Goal: Submit feedback/report problem: Submit feedback/report problem

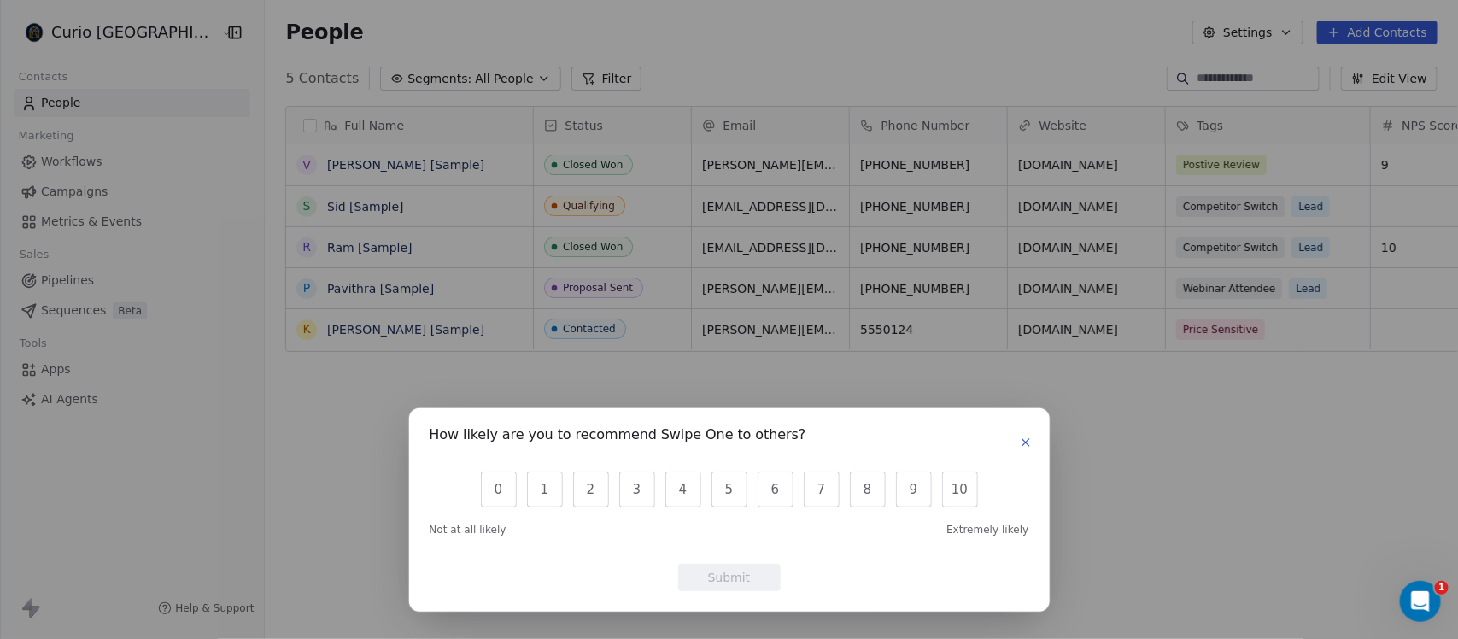
click at [1016, 444] on button "button" at bounding box center [1025, 442] width 20 height 20
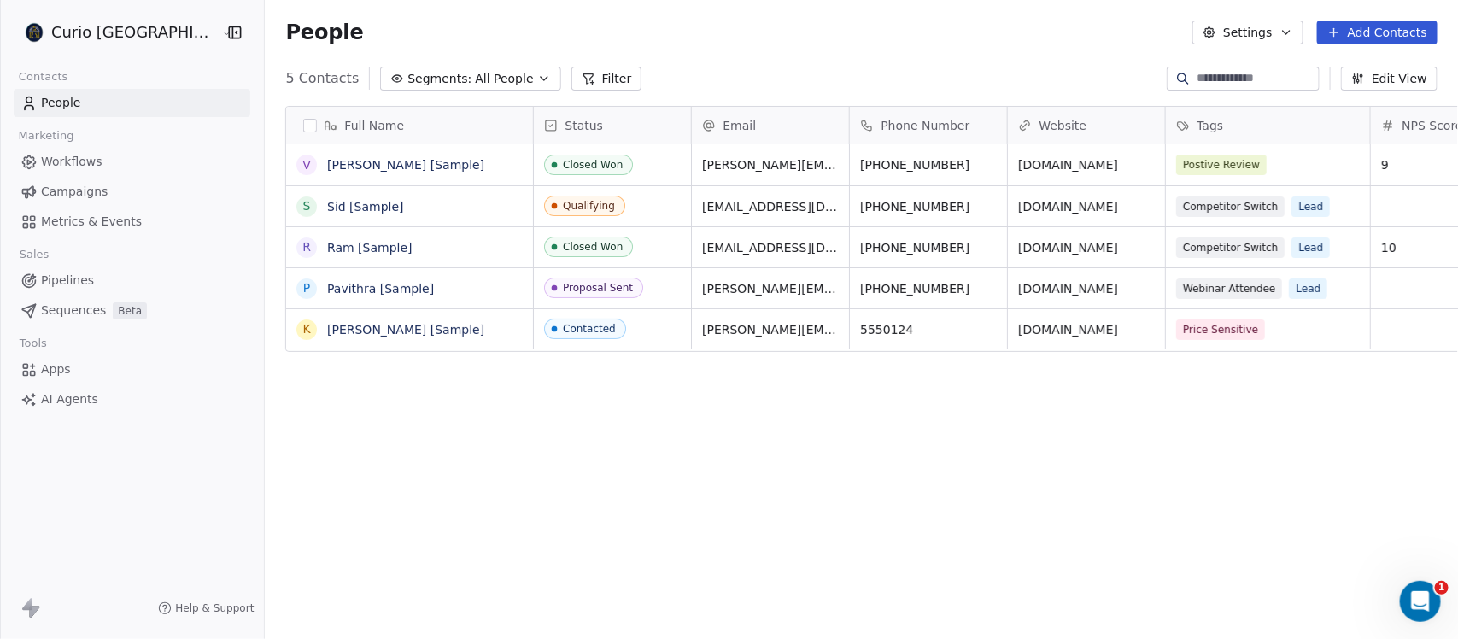
click at [1279, 37] on button "Settings" at bounding box center [1247, 32] width 110 height 24
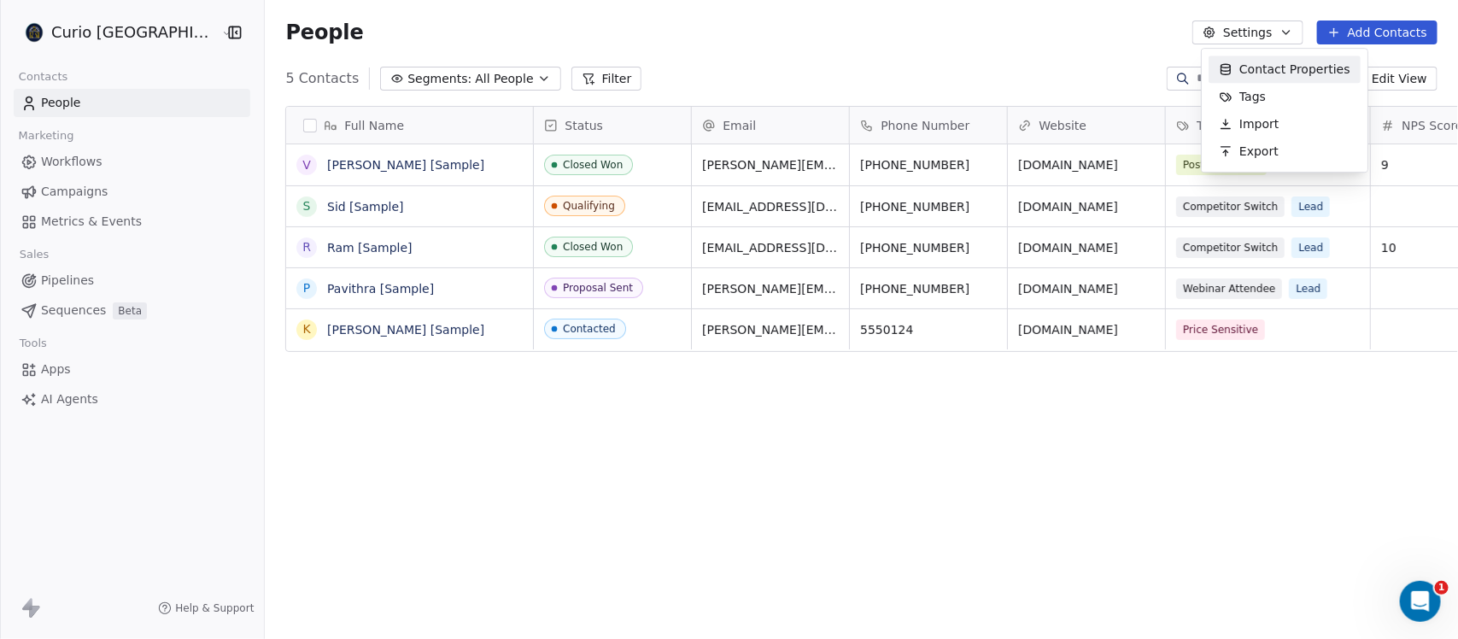
click at [1278, 36] on html "Curio Italia Contacts People Marketing Workflows Campaigns Metrics & Events Sal…" at bounding box center [729, 319] width 1458 height 639
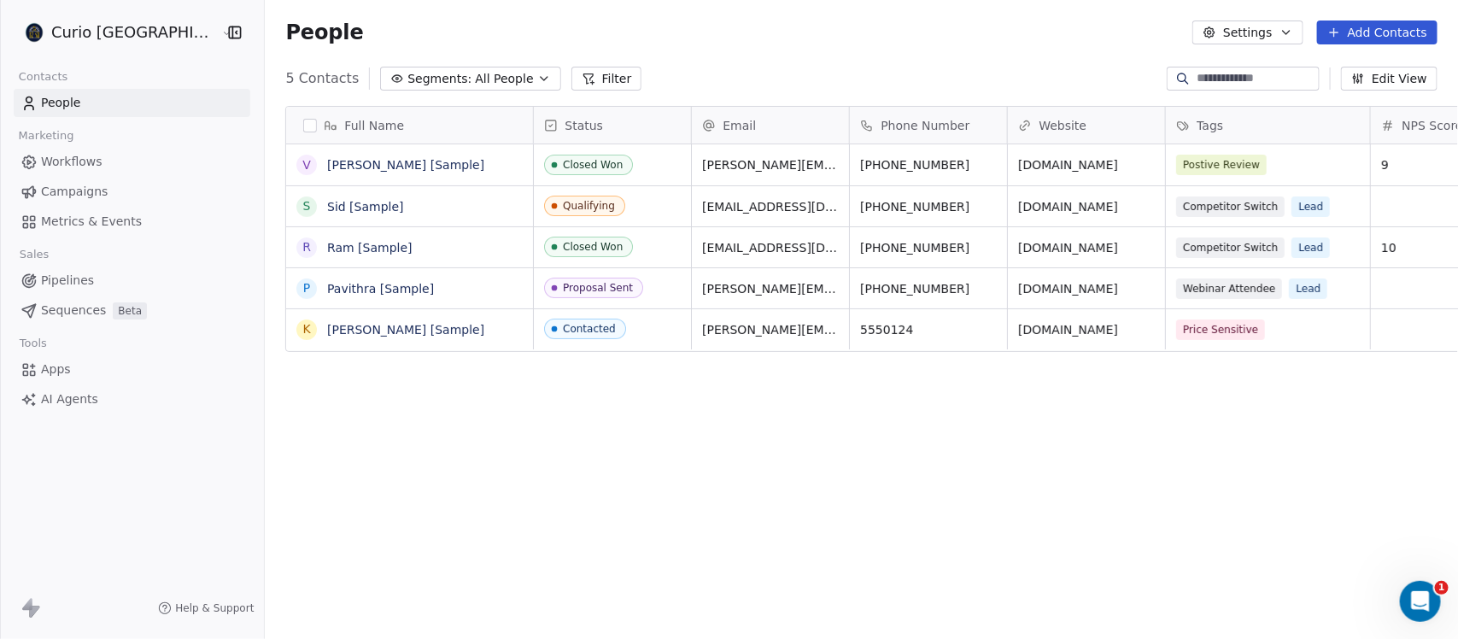
click at [118, 31] on html "Curio Italia Contacts People Marketing Workflows Campaigns Metrics & Events Sal…" at bounding box center [729, 319] width 1458 height 639
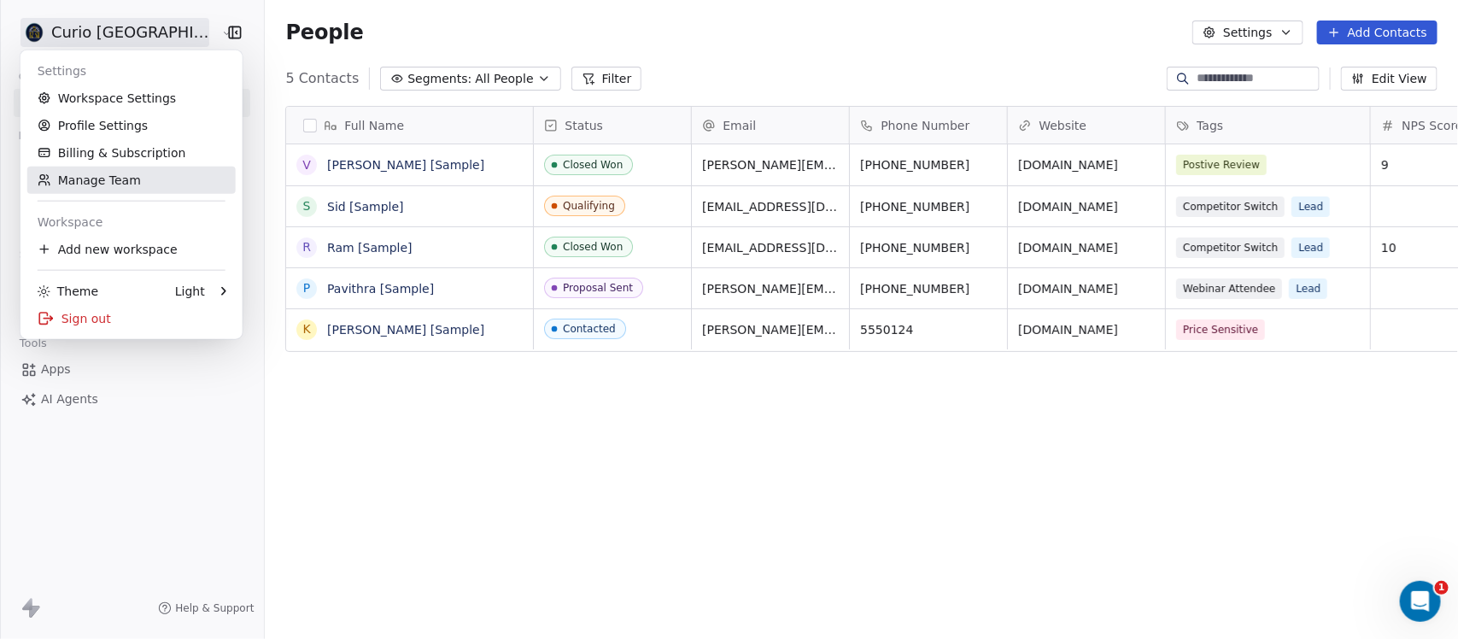
click at [88, 186] on link "Manage Team" at bounding box center [131, 180] width 208 height 27
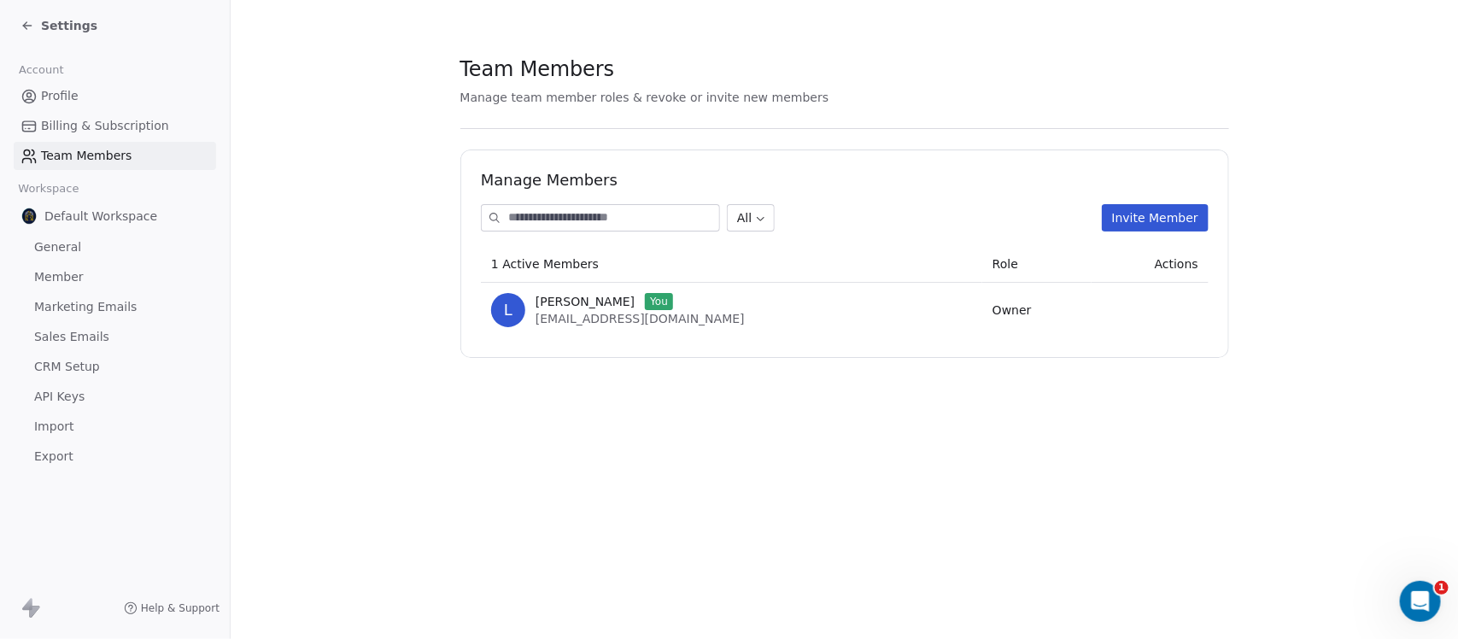
click at [79, 117] on span "Billing & Subscription" at bounding box center [105, 126] width 128 height 18
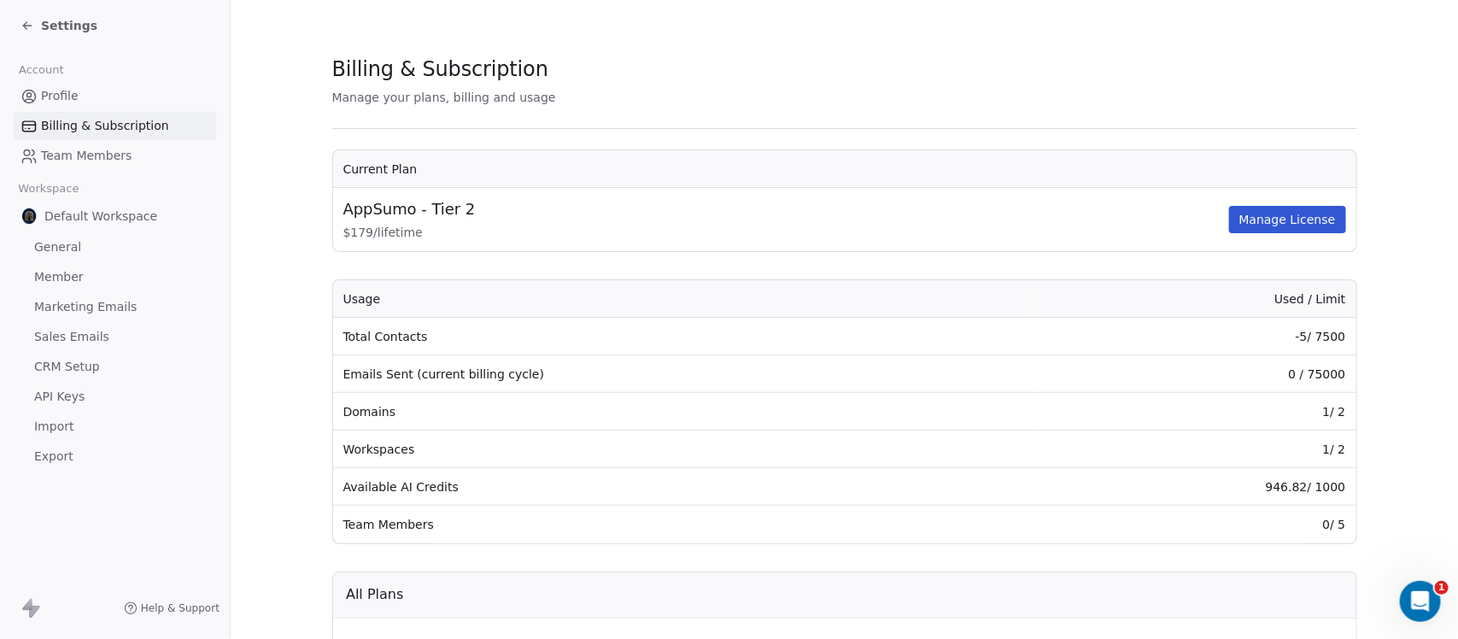
click at [57, 27] on span "Settings" at bounding box center [69, 25] width 56 height 17
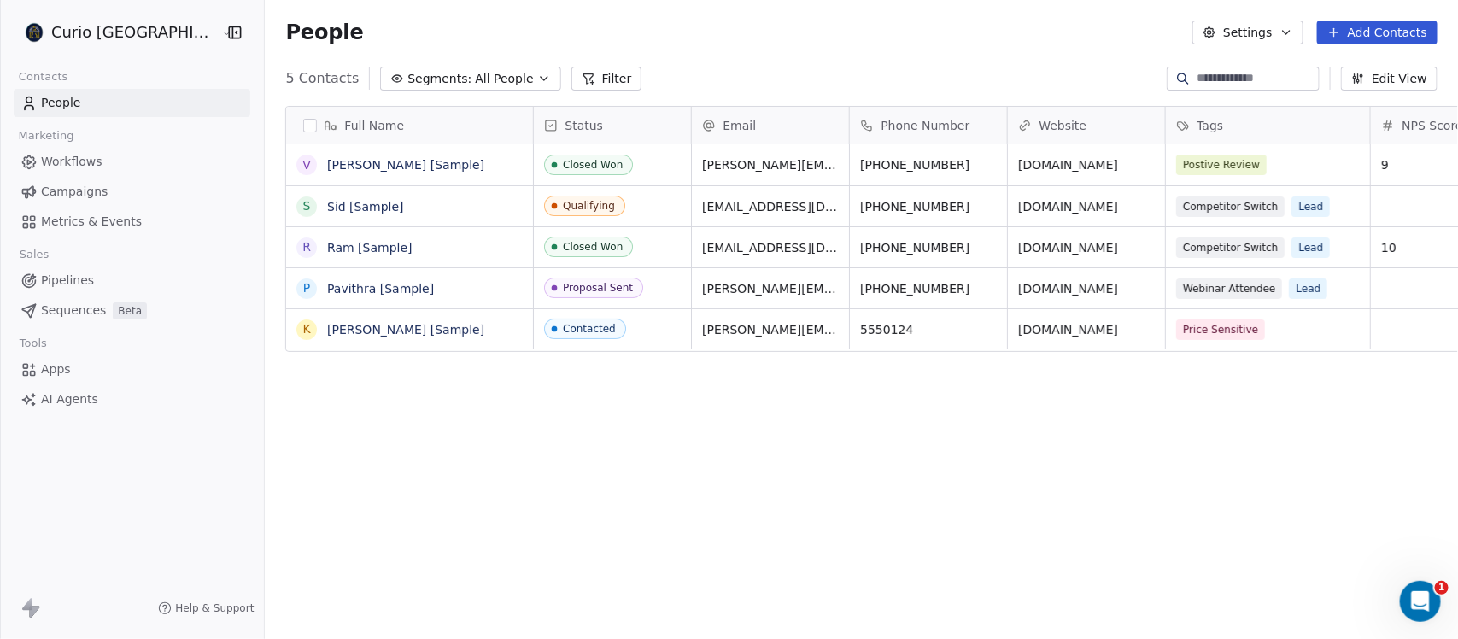
scroll to position [547, 1211]
click at [1416, 585] on icon "Open Intercom Messenger" at bounding box center [1418, 599] width 28 height 28
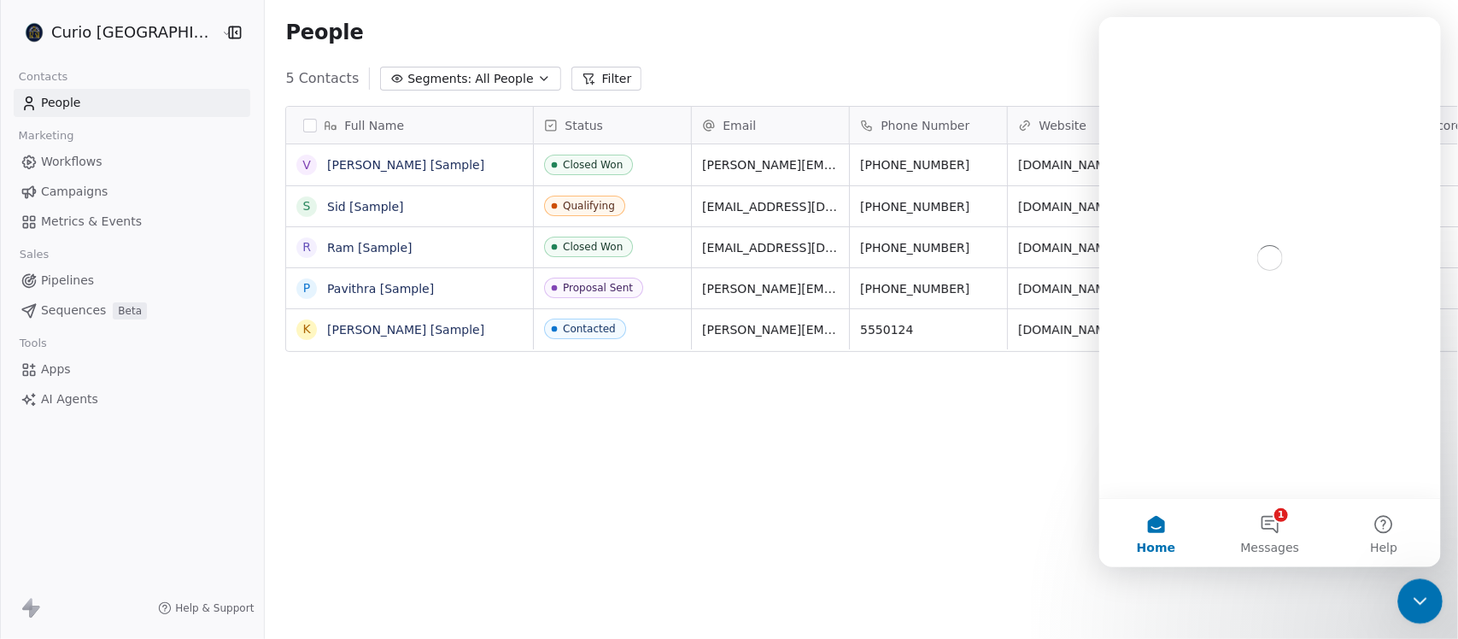
scroll to position [0, 0]
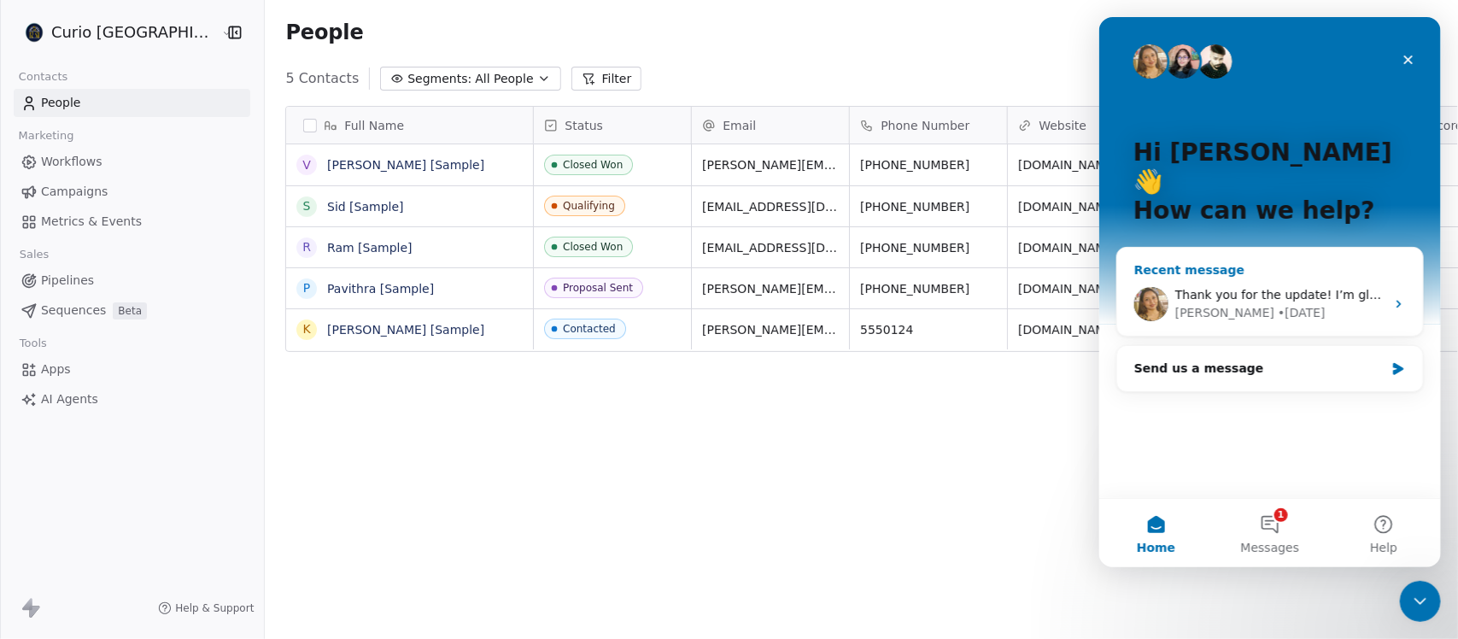
click at [1399, 301] on icon "Intercom messenger" at bounding box center [1398, 305] width 4 height 8
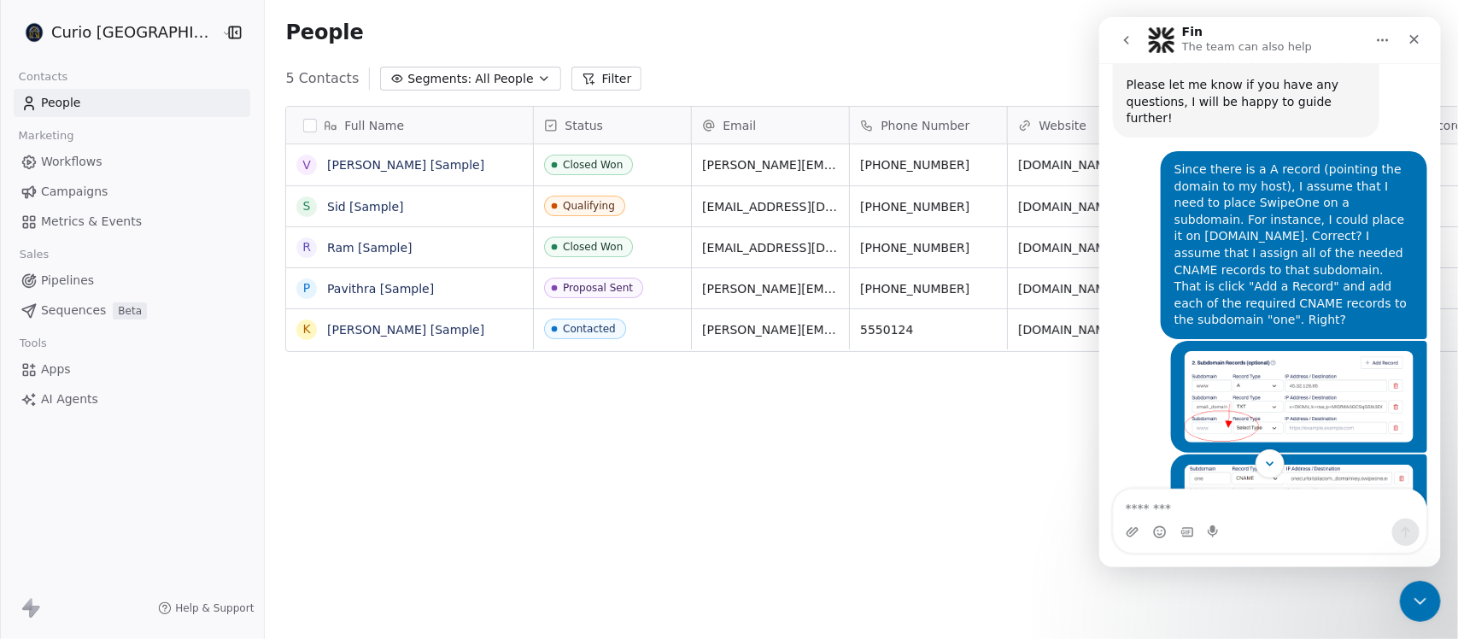
scroll to position [1507, 0]
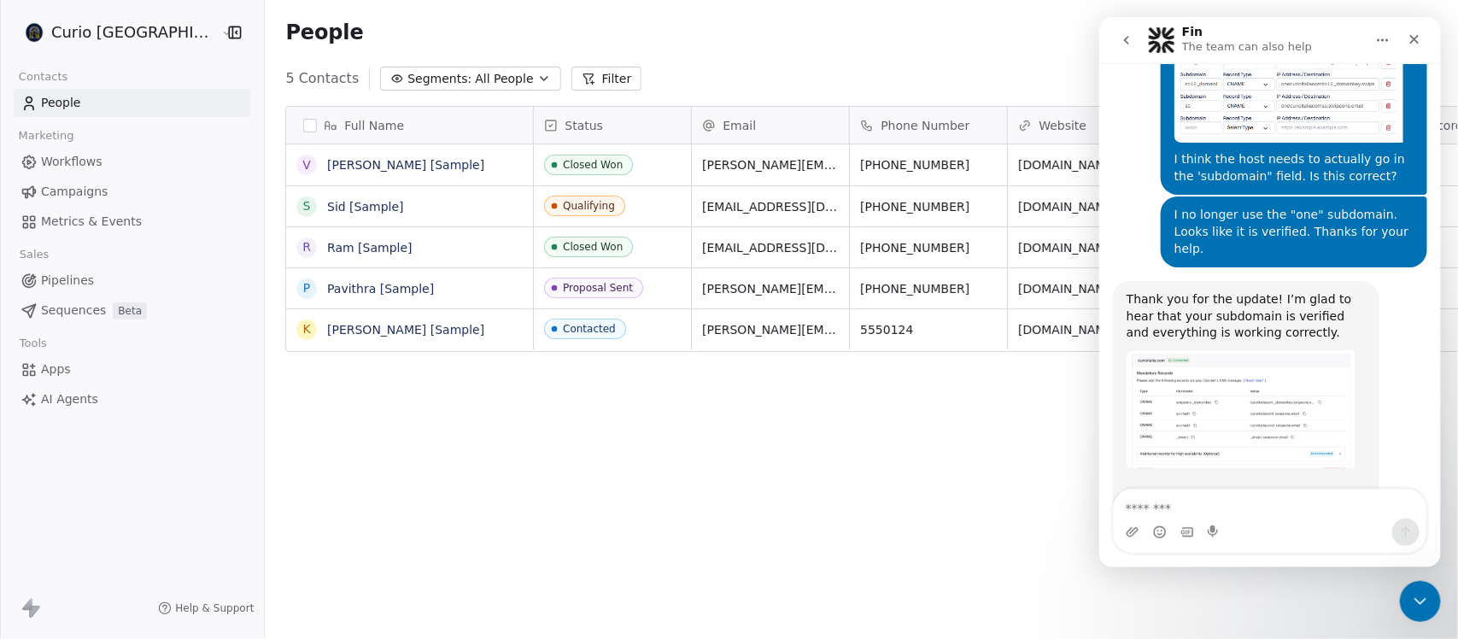
click at [1219, 505] on textarea "Message…" at bounding box center [1269, 503] width 313 height 29
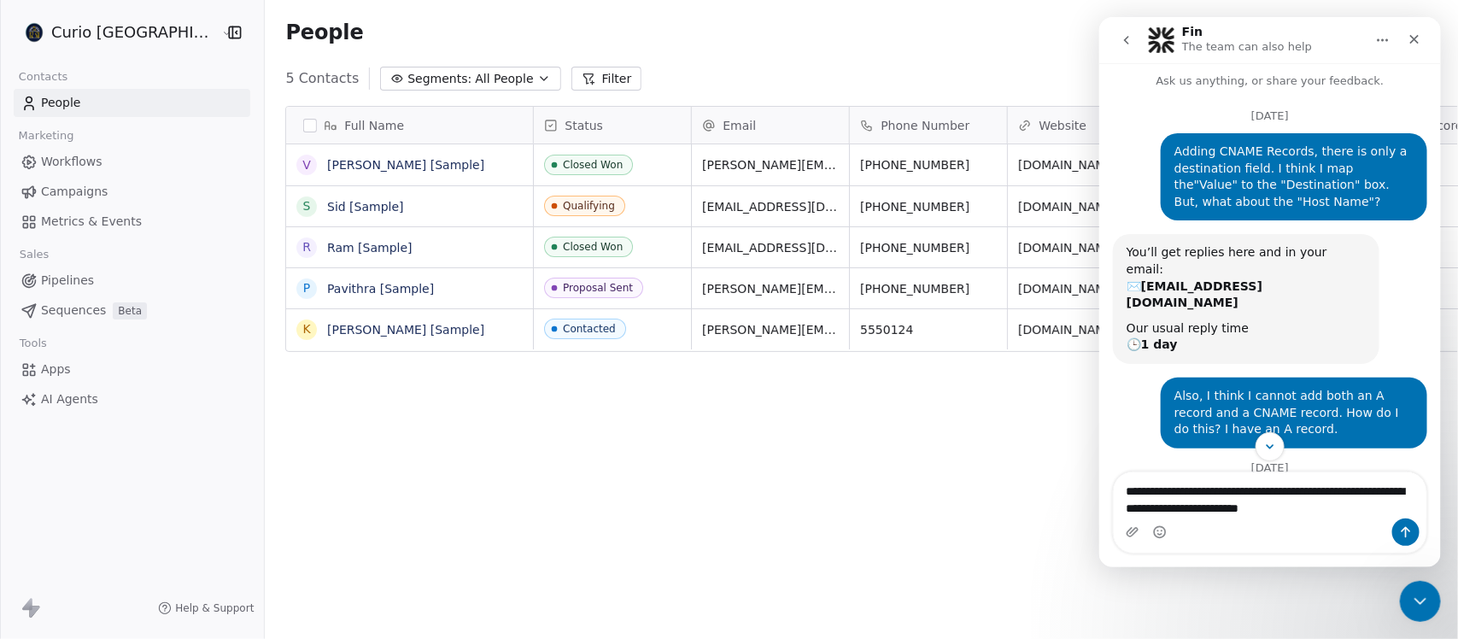
scroll to position [0, 0]
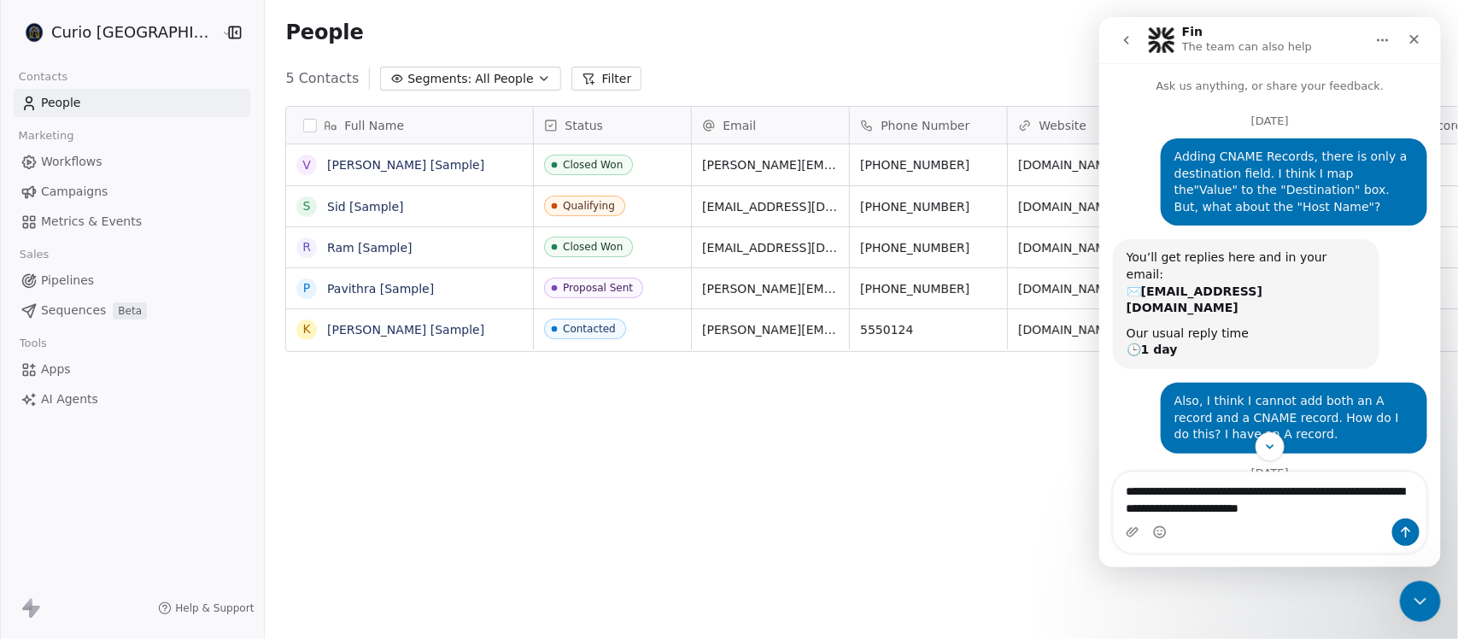
click at [1240, 511] on textarea "**********" at bounding box center [1269, 495] width 313 height 46
click at [1349, 503] on textarea "**********" at bounding box center [1269, 495] width 313 height 46
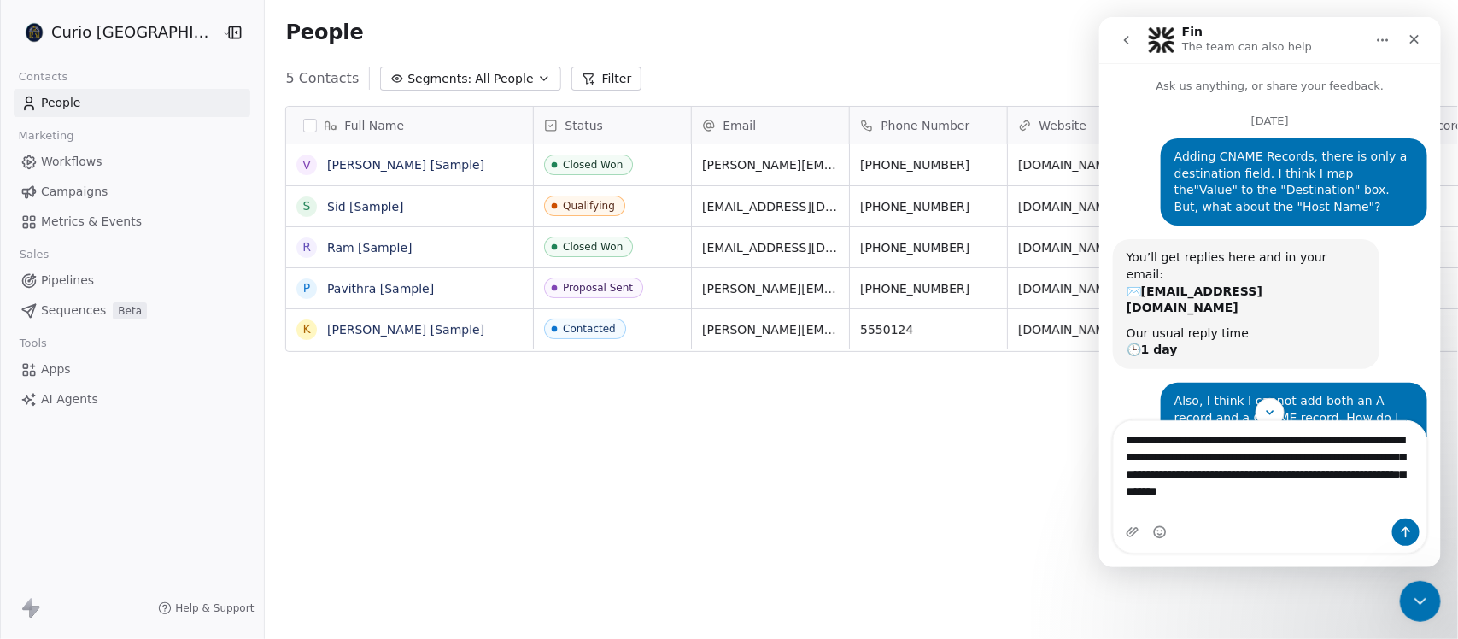
type textarea "**********"
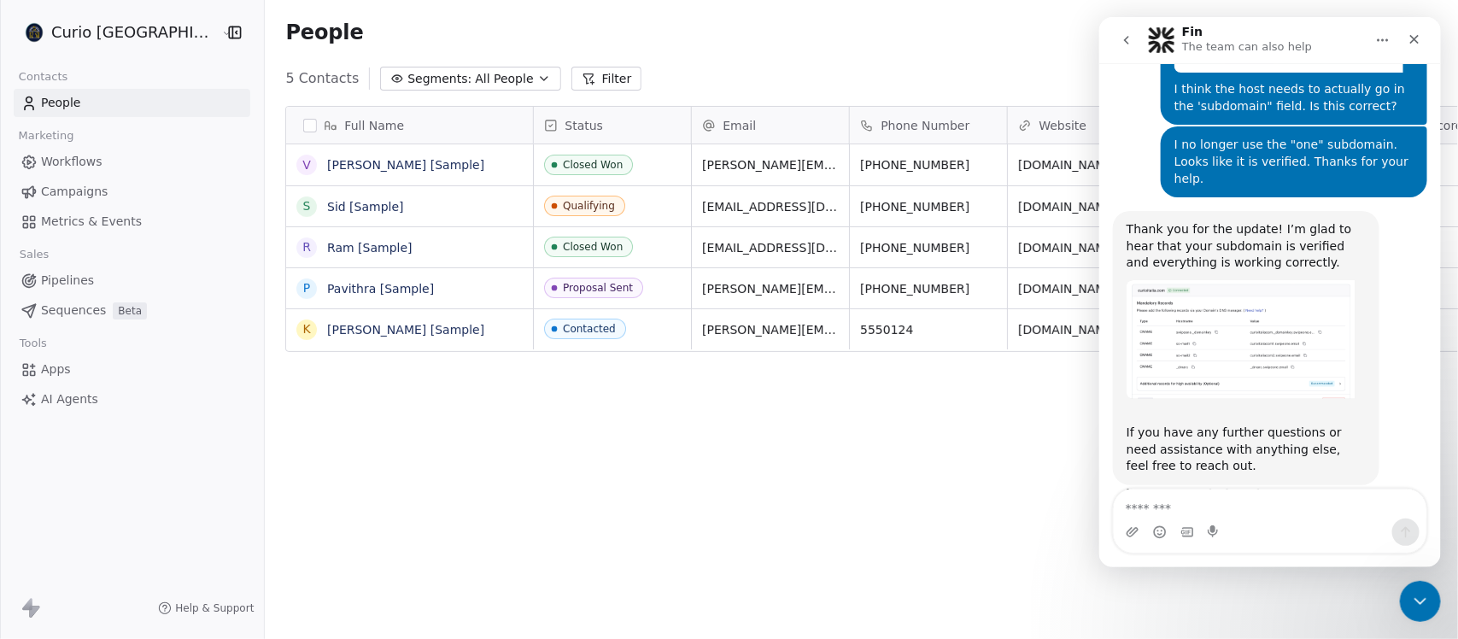
scroll to position [1648, 0]
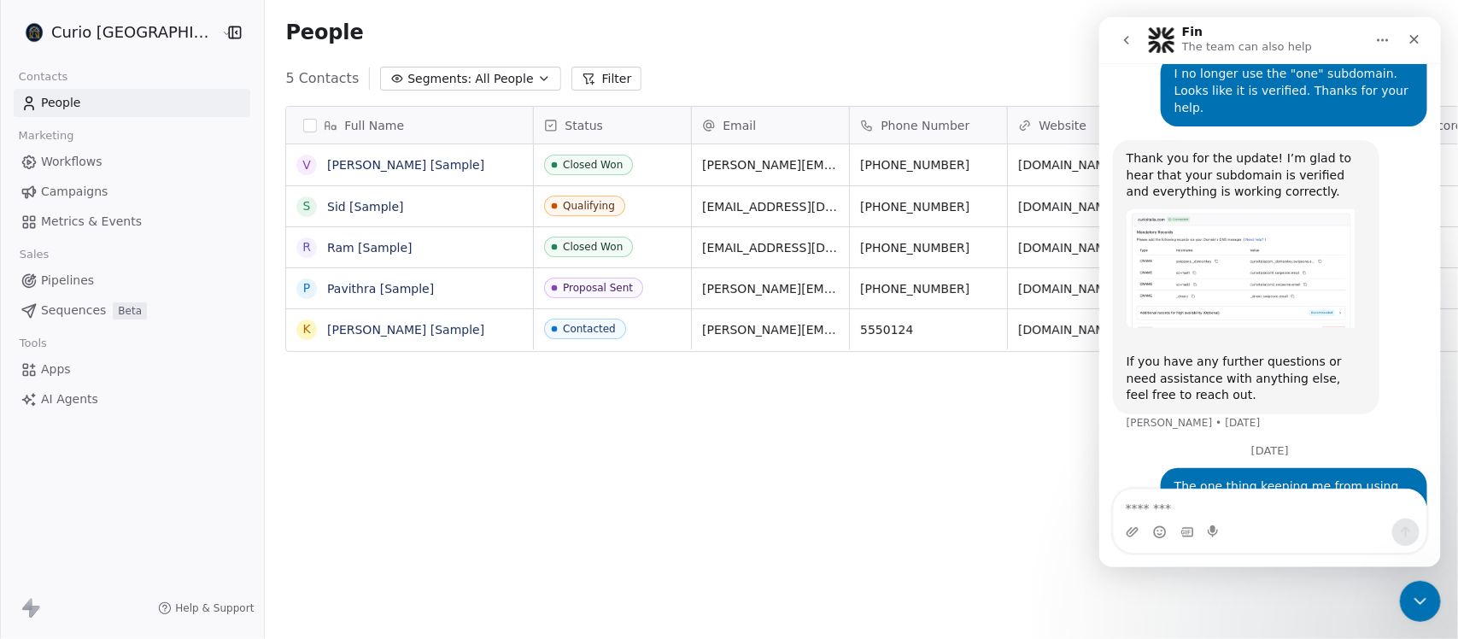
click at [45, 360] on span "Apps" at bounding box center [56, 369] width 30 height 18
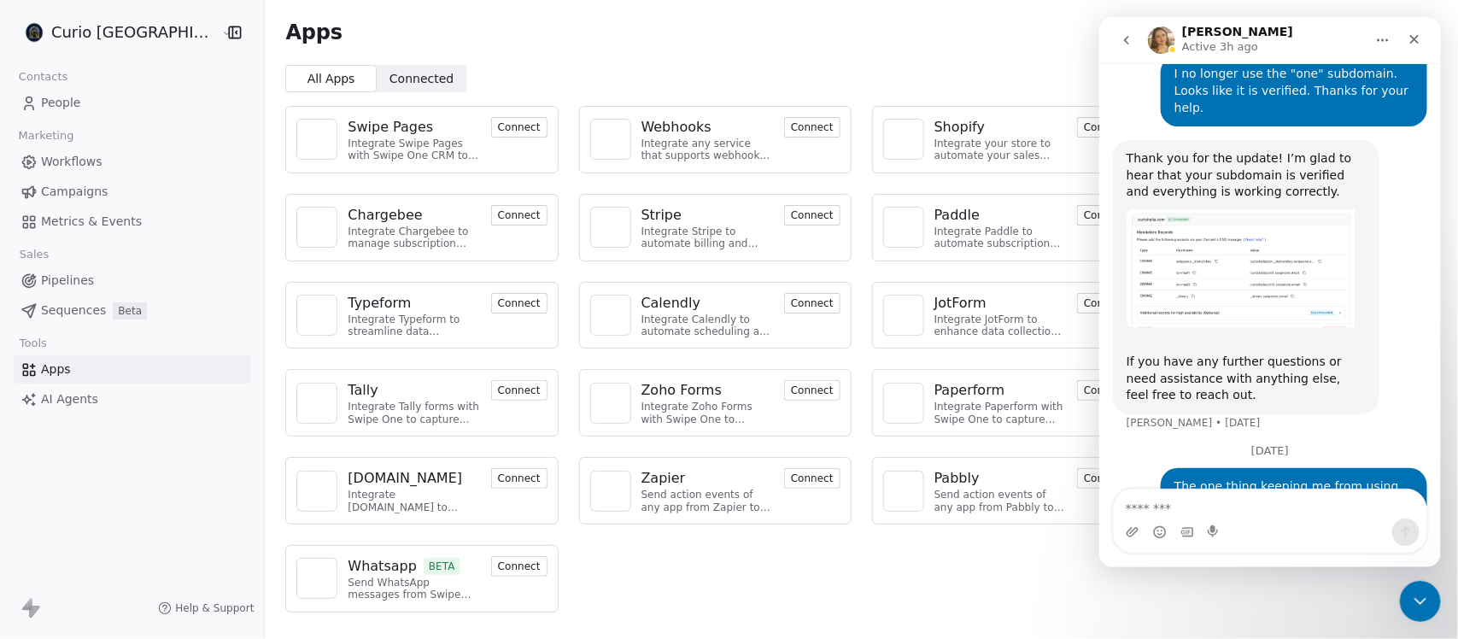
click at [1121, 35] on icon "go back" at bounding box center [1126, 40] width 14 height 14
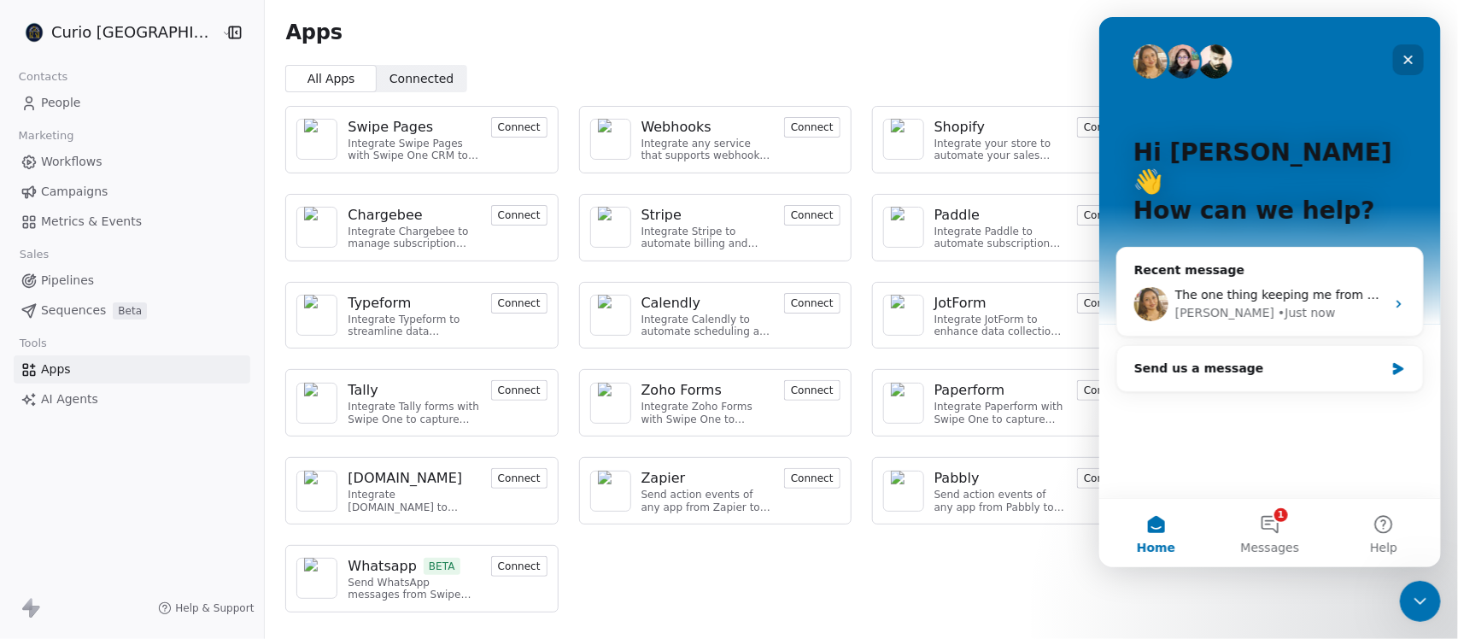
click at [1404, 53] on icon "Close" at bounding box center [1408, 60] width 14 height 14
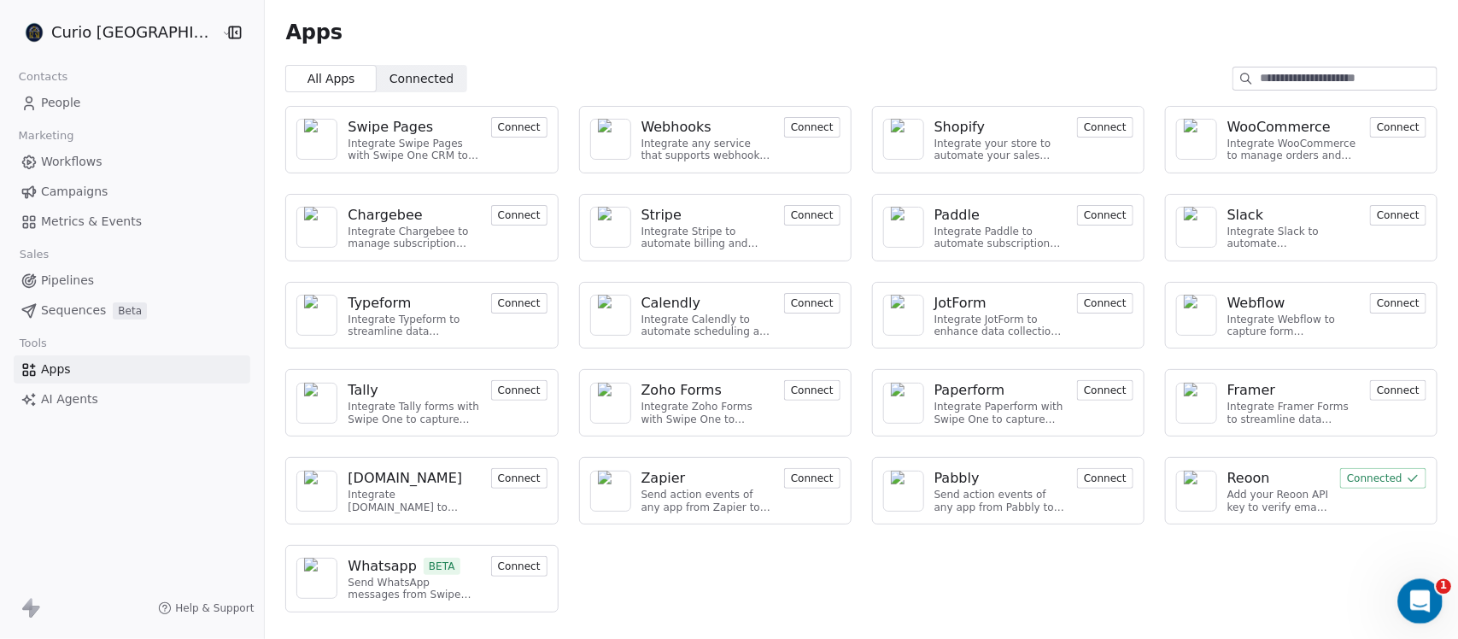
click at [1407, 599] on icon "Open Intercom Messenger" at bounding box center [1418, 599] width 28 height 28
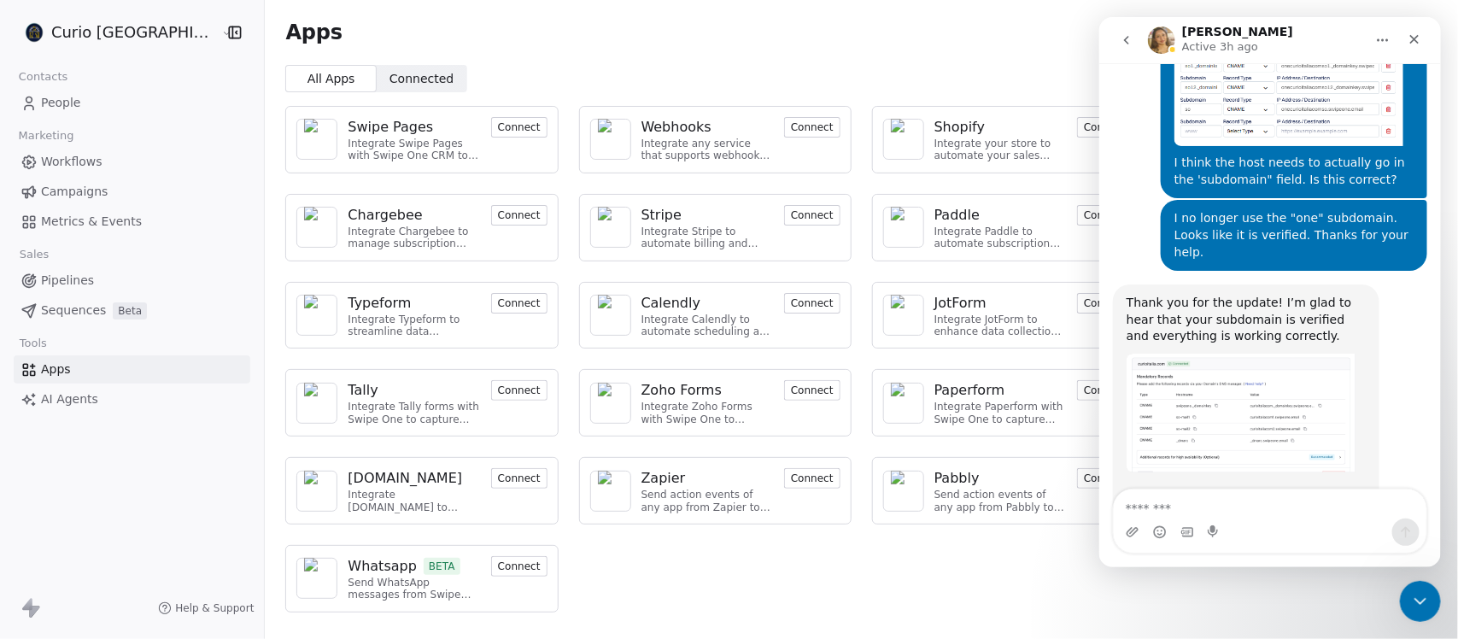
scroll to position [1648, 0]
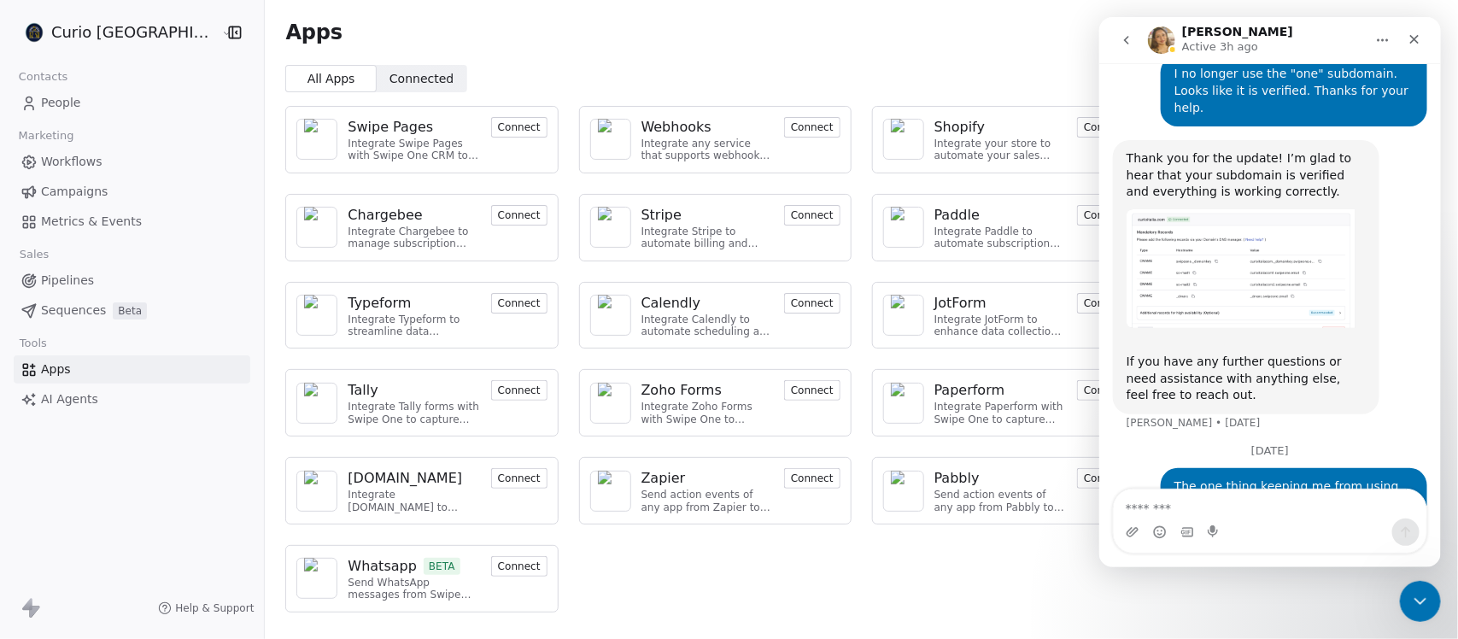
click at [83, 502] on div "Curio Italia Contacts People Marketing Workflows Campaigns Metrics & Events Sal…" at bounding box center [132, 319] width 264 height 639
click at [61, 101] on span "People" at bounding box center [61, 103] width 40 height 18
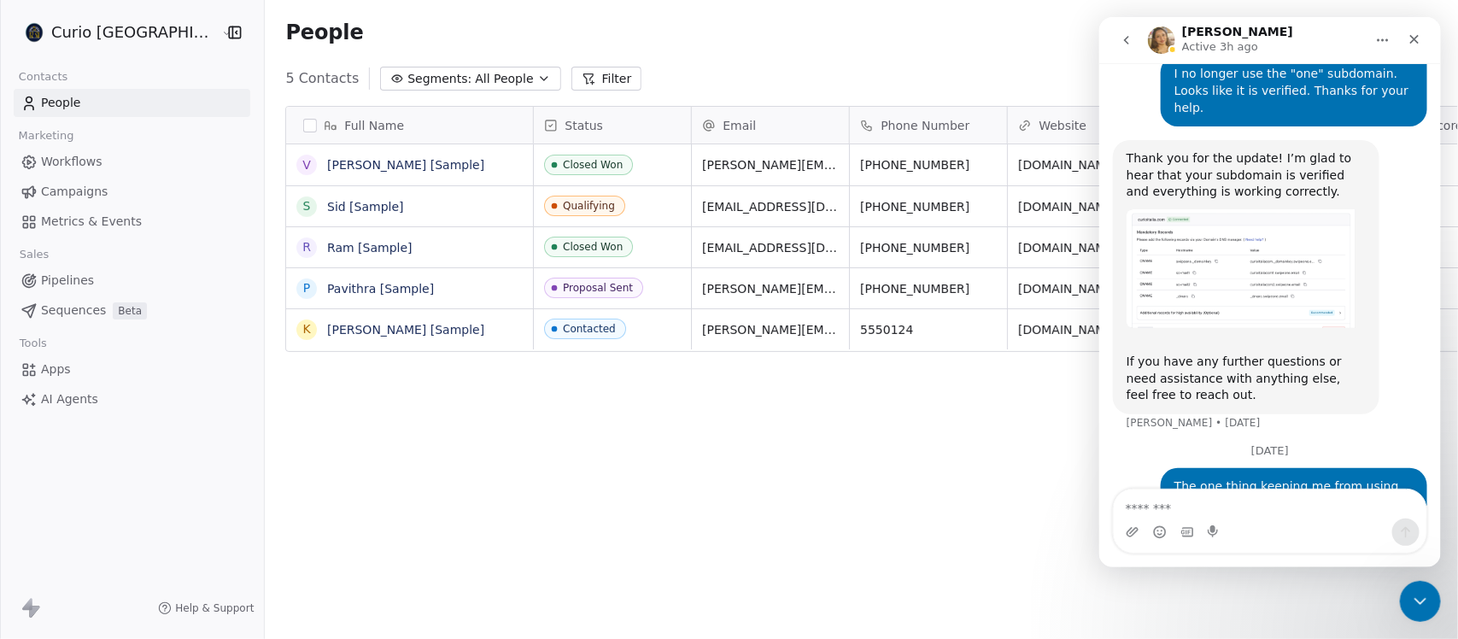
scroll to position [547, 1211]
